Goal: Transaction & Acquisition: Subscribe to service/newsletter

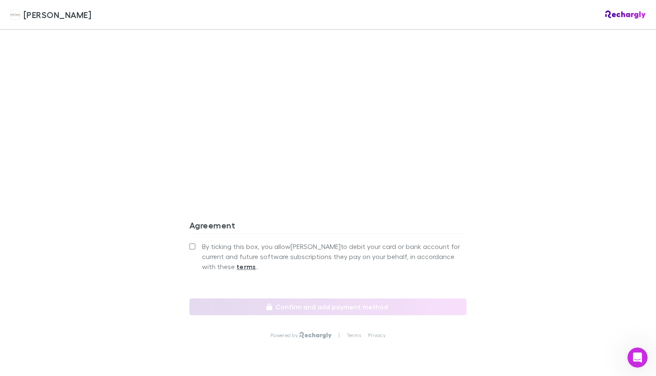
scroll to position [707, 0]
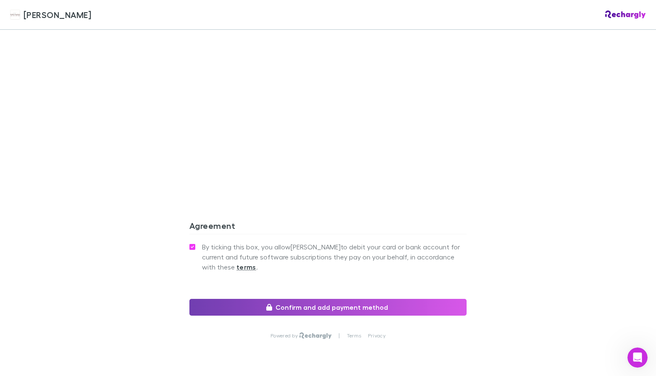
click at [309, 299] on button "Confirm and add payment method" at bounding box center [327, 307] width 277 height 17
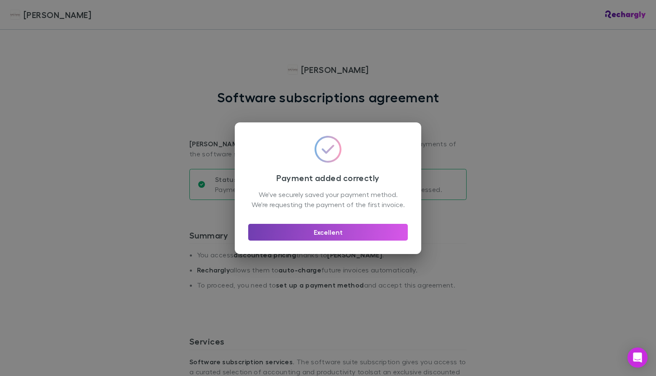
click at [319, 240] on button "Excellent" at bounding box center [327, 232] width 159 height 17
